Goal: Task Accomplishment & Management: Use online tool/utility

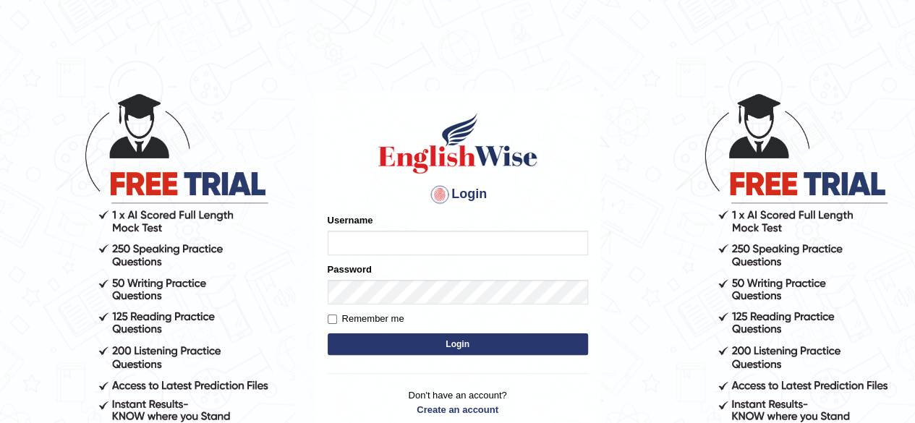
type input "0466127642"
click at [475, 339] on button "Login" at bounding box center [458, 344] width 260 height 22
type input "0466127642"
click at [502, 337] on button "Login" at bounding box center [458, 344] width 260 height 22
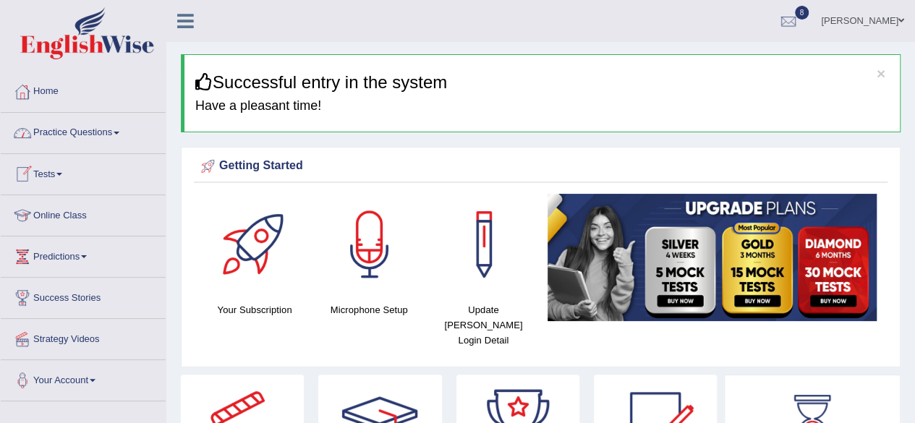
click at [43, 178] on link "Tests" at bounding box center [83, 172] width 165 height 36
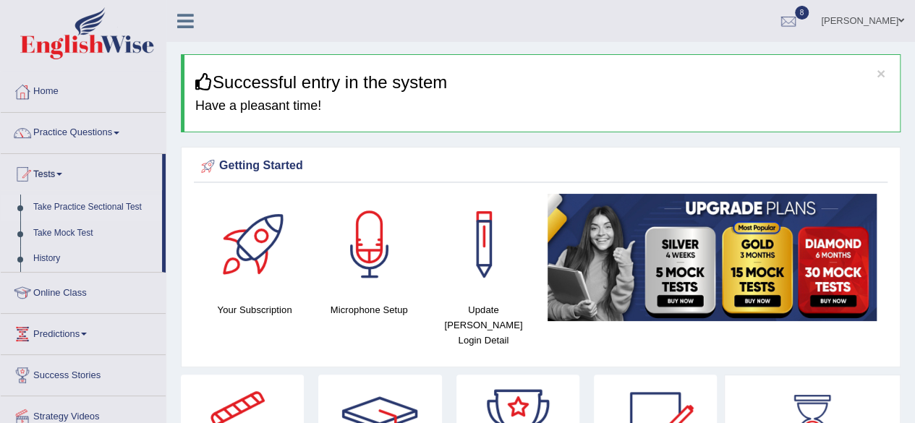
click at [75, 208] on link "Take Practice Sectional Test" at bounding box center [94, 208] width 135 height 26
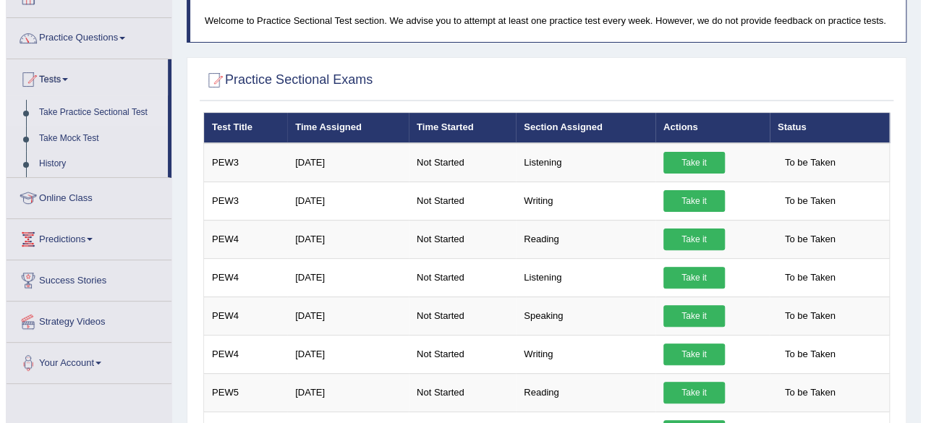
scroll to position [93, 0]
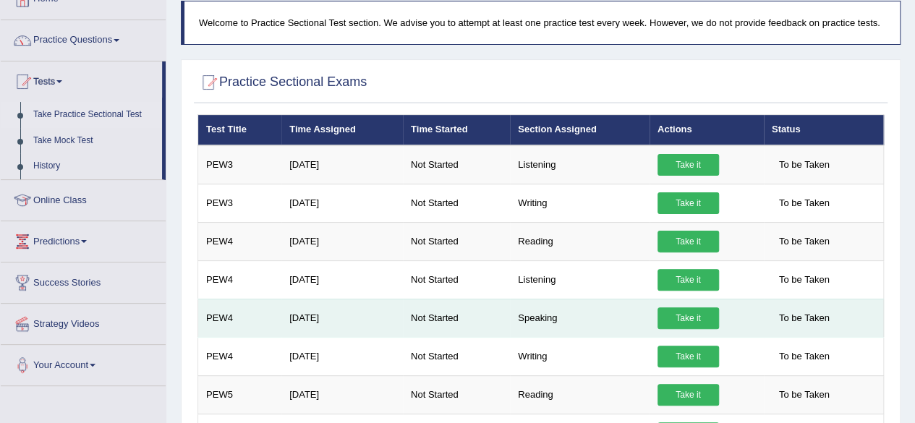
click at [687, 318] on link "Take it" at bounding box center [687, 318] width 61 height 22
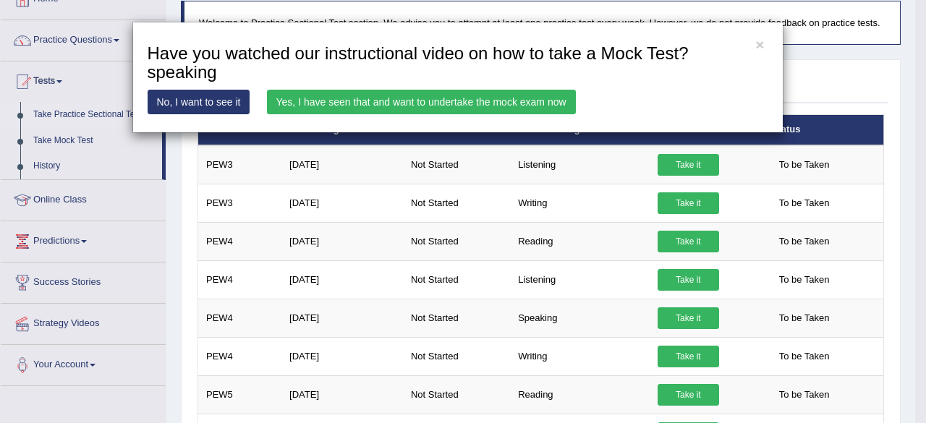
click at [320, 103] on link "Yes, I have seen that and want to undertake the mock exam now" at bounding box center [421, 102] width 309 height 25
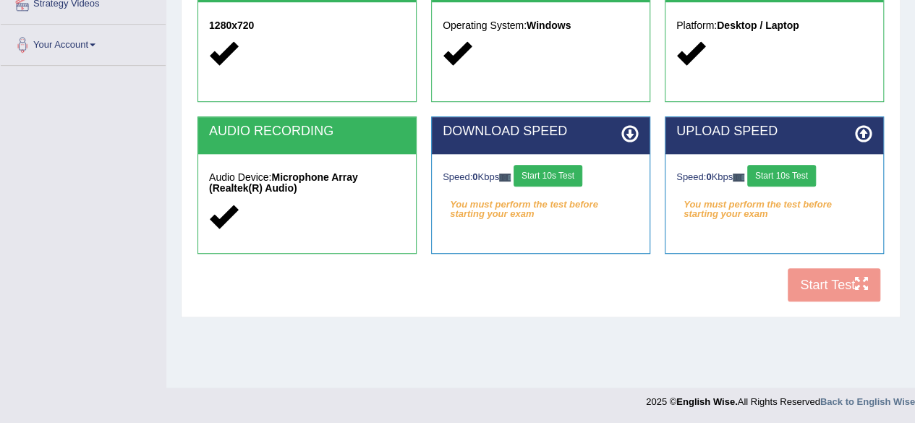
click at [544, 176] on button "Start 10s Test" at bounding box center [547, 176] width 69 height 22
click at [790, 177] on button "Start 10s Test" at bounding box center [781, 176] width 69 height 22
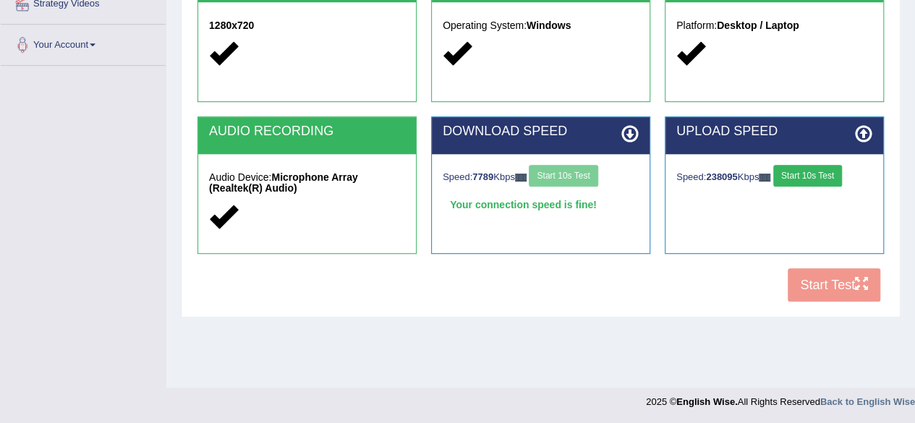
click at [810, 177] on button "Start 10s Test" at bounding box center [807, 176] width 69 height 22
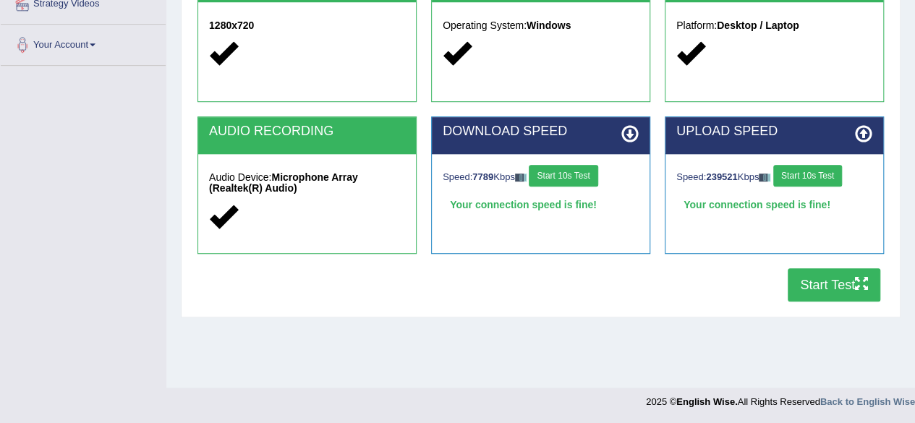
click at [841, 294] on button "Start Test" at bounding box center [833, 284] width 93 height 33
